Goal: Task Accomplishment & Management: Use online tool/utility

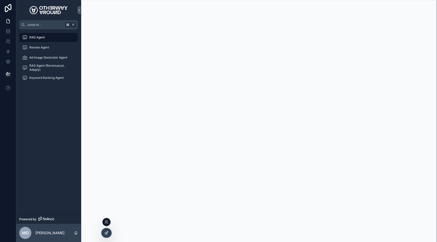
click at [106, 232] on icon at bounding box center [107, 233] width 2 height 2
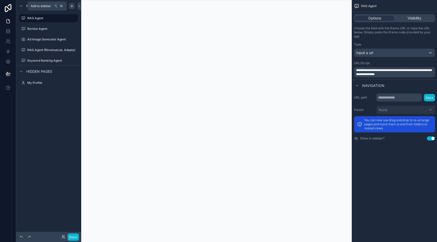
click at [69, 7] on div "scrollable content" at bounding box center [72, 6] width 6 height 6
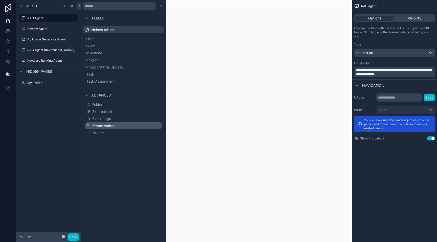
click at [102, 124] on span "Iframe embed" at bounding box center [103, 125] width 23 height 5
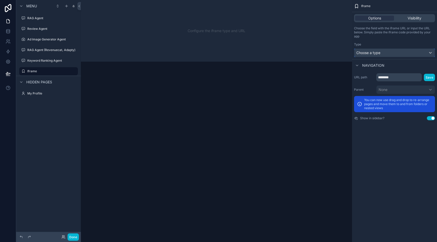
click at [391, 55] on div "Choose a type" at bounding box center [394, 53] width 80 height 8
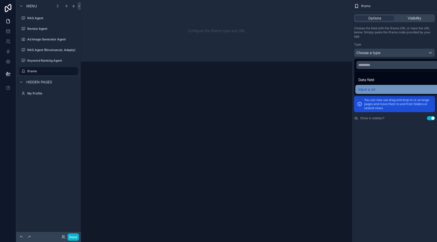
drag, startPoint x: 377, startPoint y: 79, endPoint x: 377, endPoint y: 87, distance: 7.9
click at [377, 87] on ul "Data field Input a url" at bounding box center [400, 83] width 92 height 24
click at [377, 87] on div "Input a url" at bounding box center [400, 89] width 84 height 6
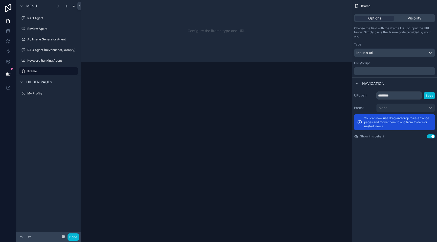
click at [378, 75] on div "﻿" at bounding box center [394, 71] width 81 height 8
click at [378, 74] on div "﻿" at bounding box center [394, 71] width 81 height 8
click at [377, 72] on p "﻿" at bounding box center [395, 71] width 78 height 4
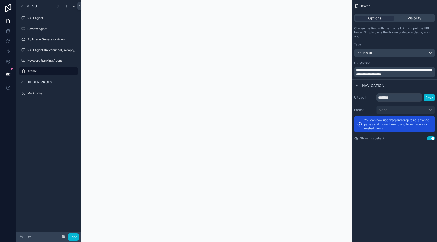
click at [368, 191] on div "**********" at bounding box center [394, 121] width 85 height 242
click at [77, 235] on button "Done" at bounding box center [73, 237] width 11 height 7
